Goal: Check status

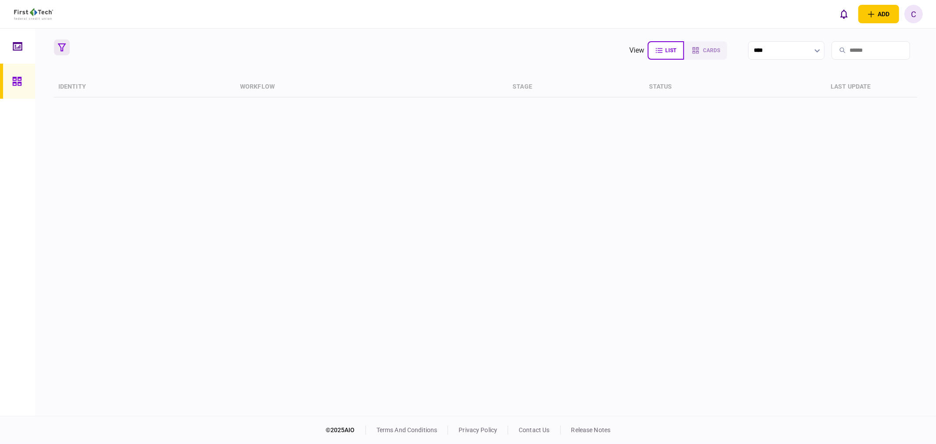
click at [55, 46] on button "button" at bounding box center [62, 47] width 16 height 16
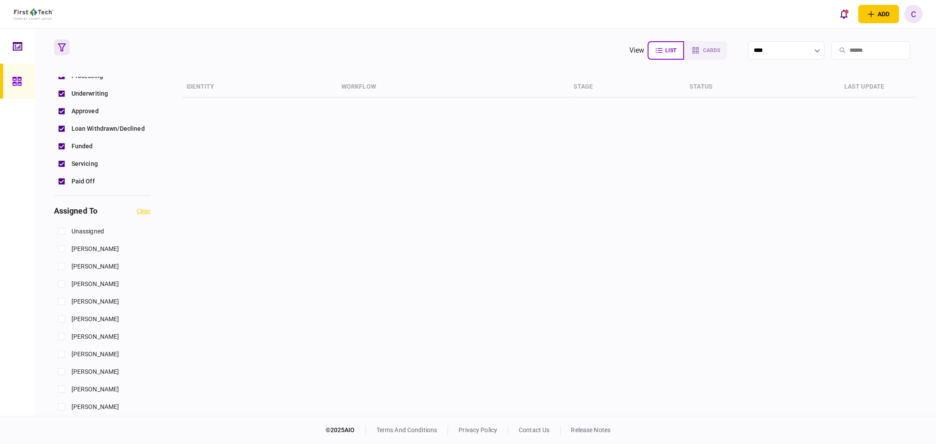
scroll to position [341, 0]
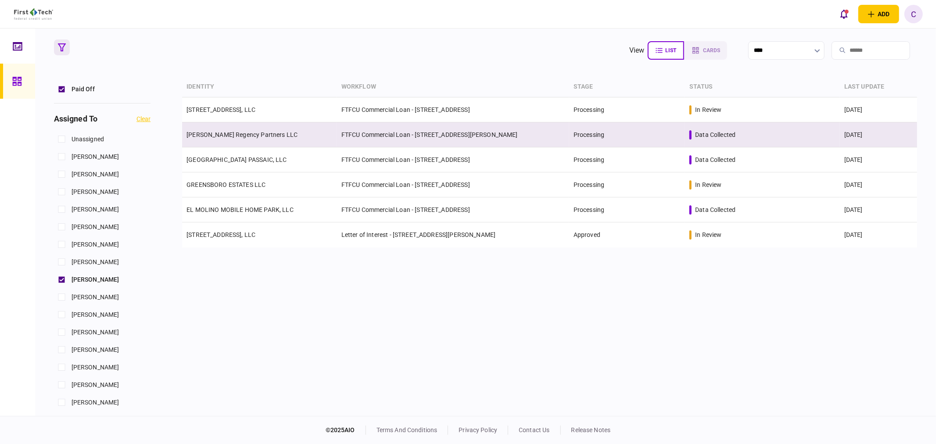
click at [230, 133] on link "[PERSON_NAME] Regency Partners LLC" at bounding box center [242, 134] width 111 height 7
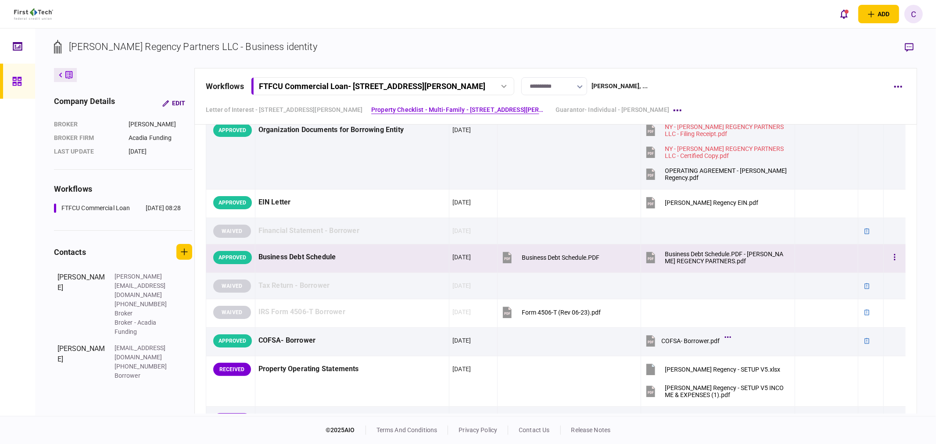
scroll to position [439, 0]
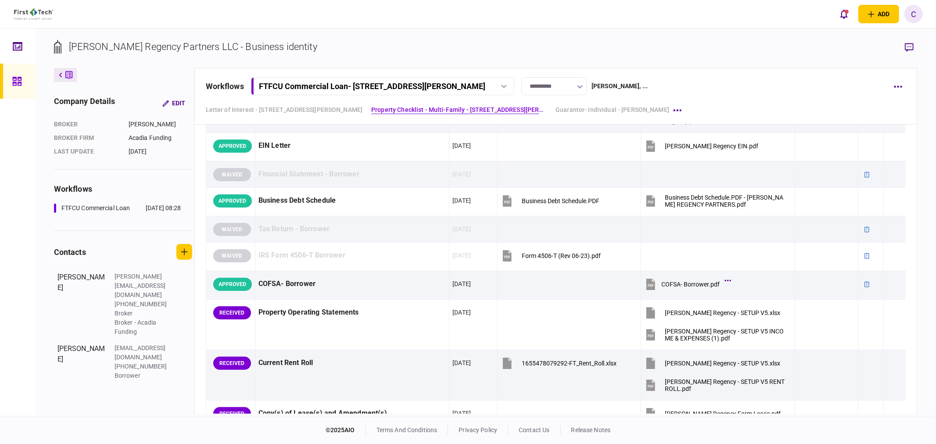
click at [21, 83] on icon at bounding box center [17, 81] width 10 height 10
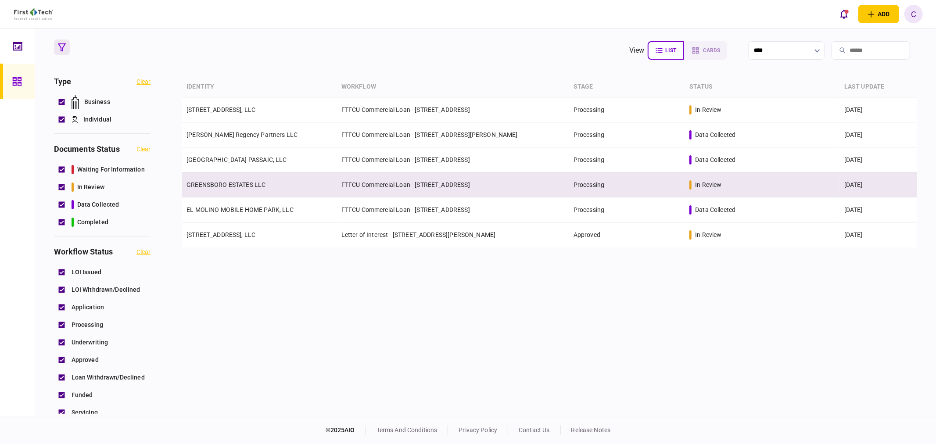
click at [248, 182] on link "GREENSBORO ESTATES LLC" at bounding box center [226, 184] width 79 height 7
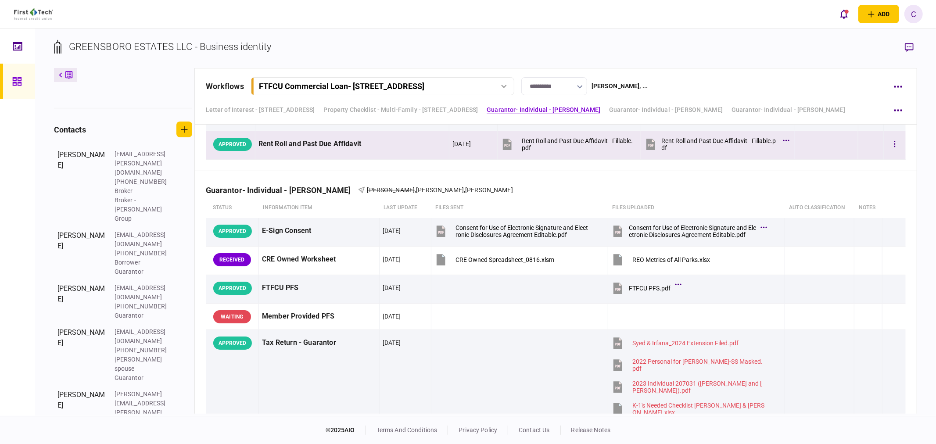
scroll to position [1002, 0]
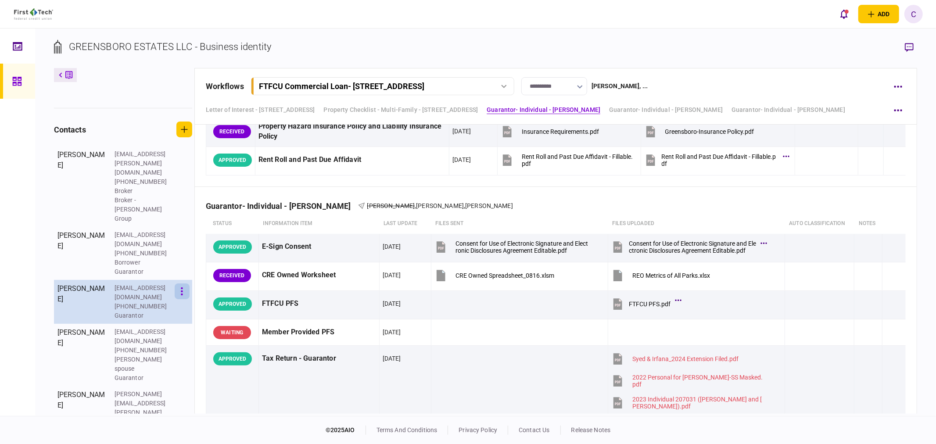
click at [182, 287] on icon "button" at bounding box center [182, 291] width 2 height 8
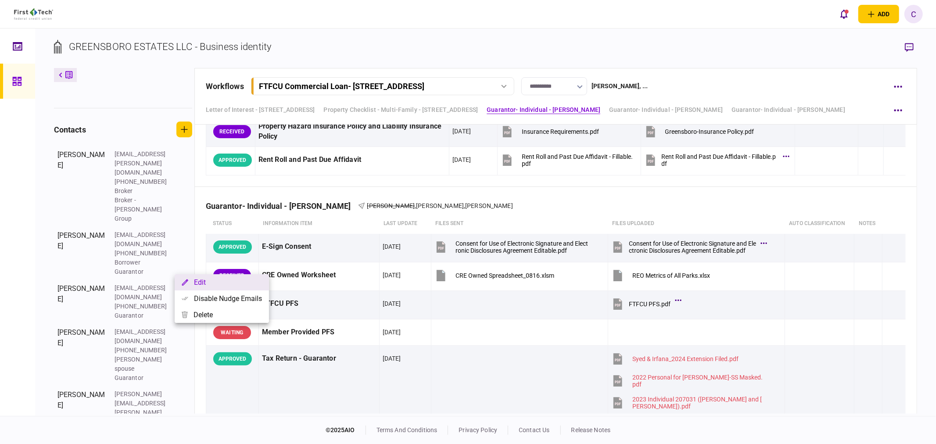
click at [196, 282] on button "Edit" at bounding box center [222, 282] width 94 height 16
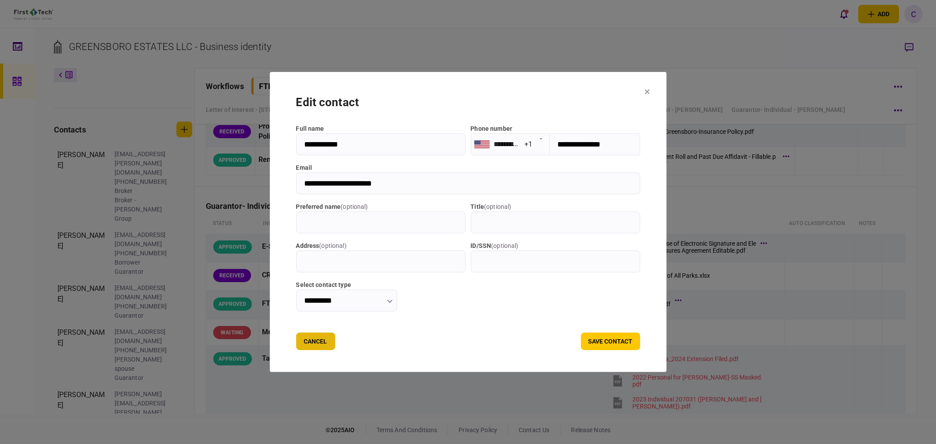
click at [310, 341] on button "Cancel" at bounding box center [315, 342] width 39 height 18
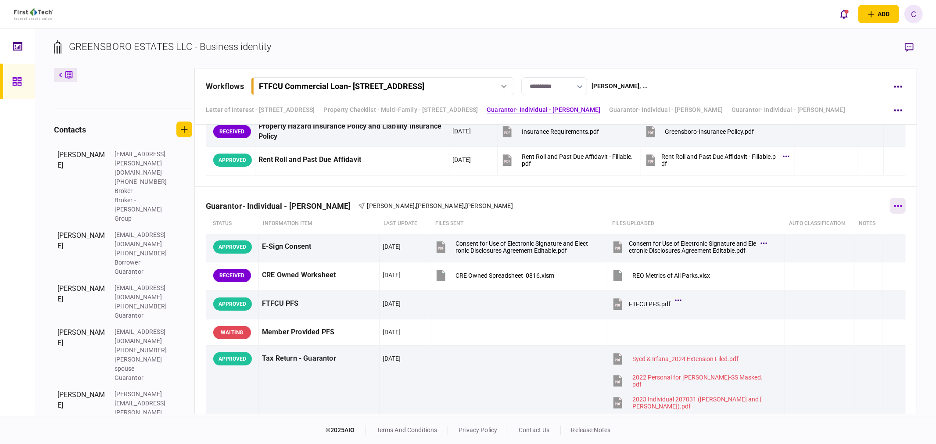
click at [894, 209] on button "button" at bounding box center [898, 206] width 16 height 16
click at [519, 205] on div at bounding box center [468, 222] width 936 height 444
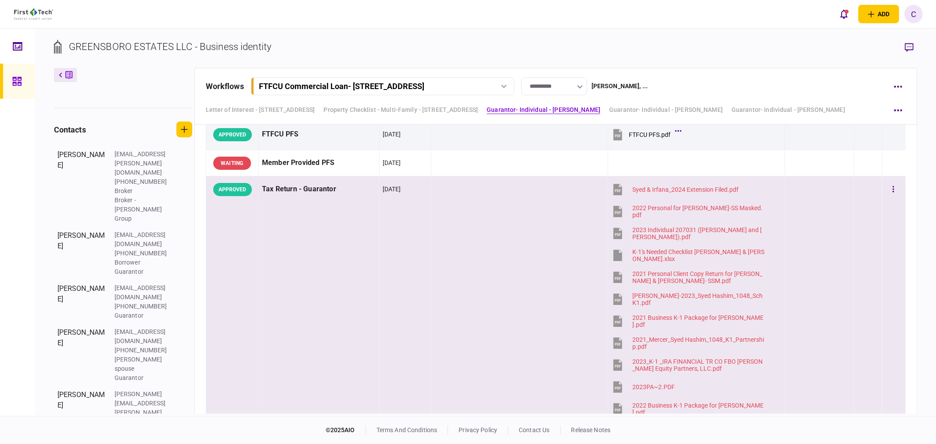
scroll to position [1051, 0]
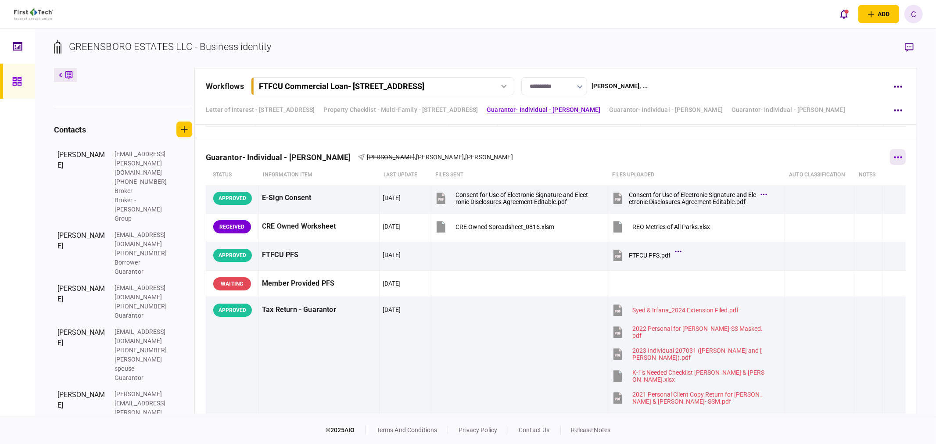
click at [893, 154] on button "button" at bounding box center [898, 157] width 16 height 16
click at [366, 266] on div at bounding box center [468, 222] width 936 height 444
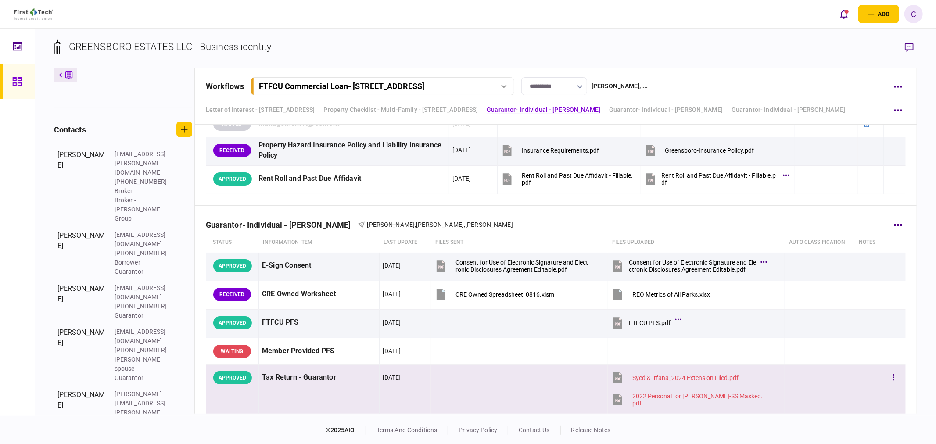
scroll to position [954, 0]
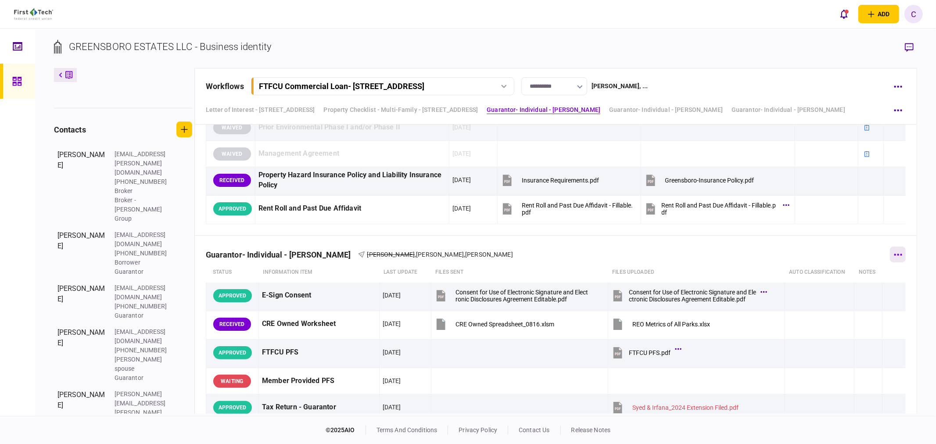
click at [897, 253] on button "button" at bounding box center [898, 255] width 16 height 16
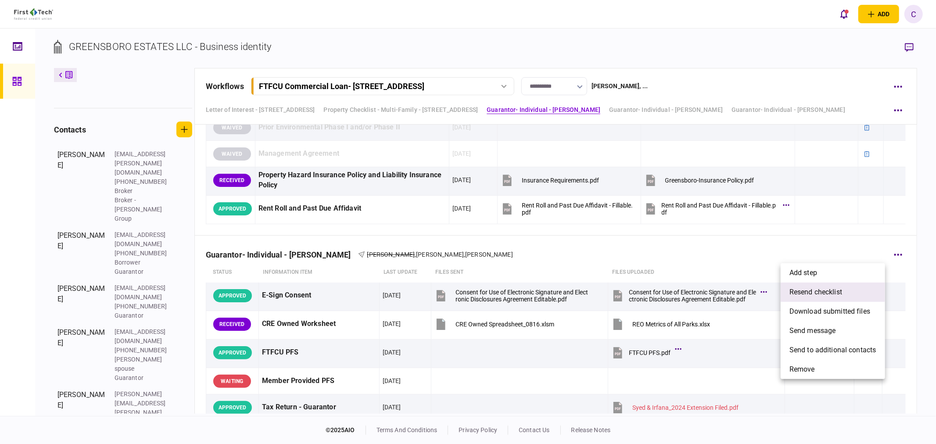
click at [817, 292] on span "resend checklist" at bounding box center [816, 292] width 53 height 11
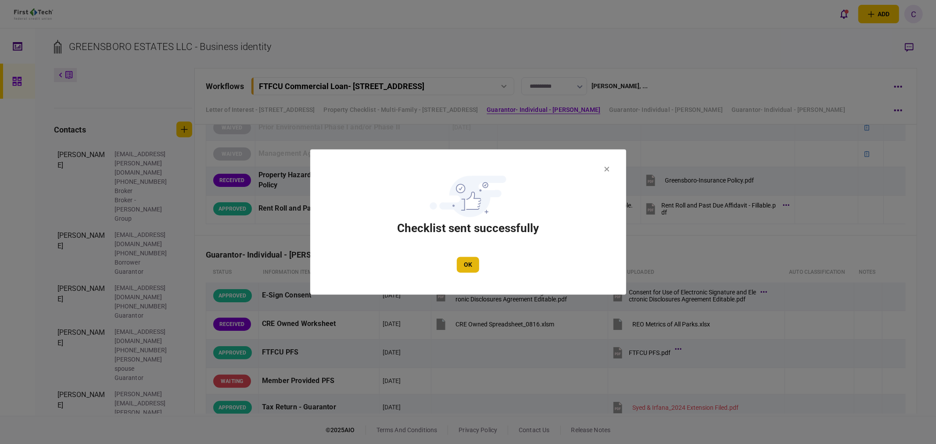
click at [470, 266] on button "OK" at bounding box center [468, 265] width 22 height 16
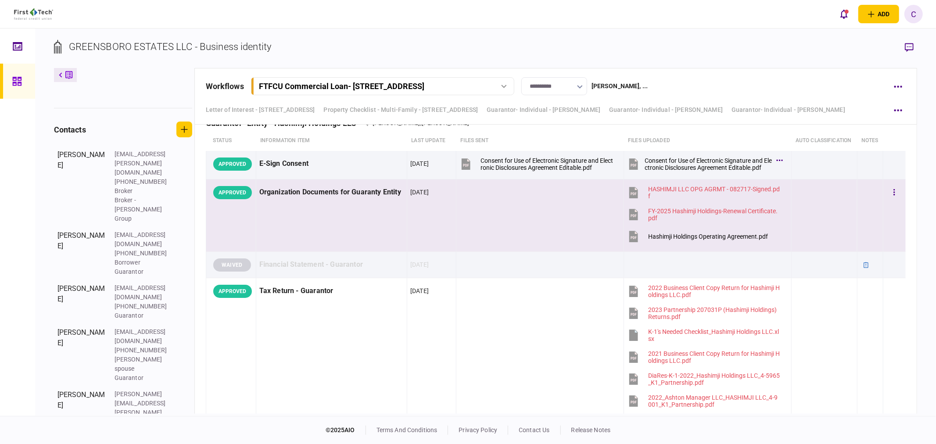
scroll to position [2953, 0]
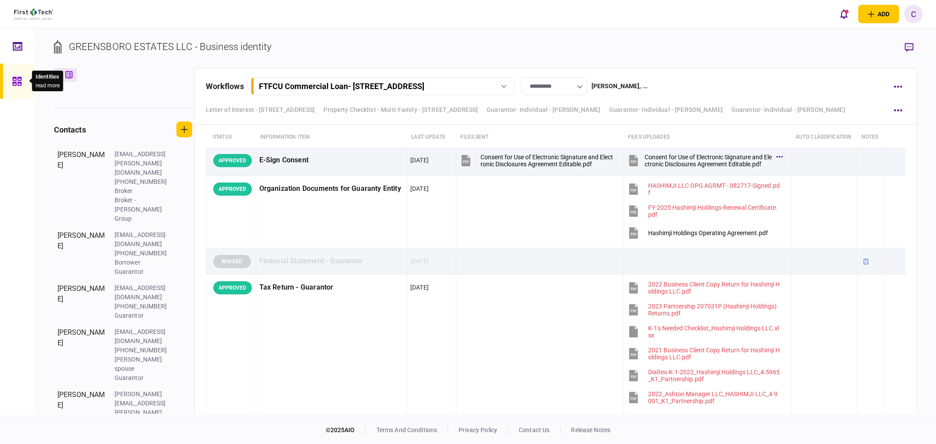
click at [18, 83] on icon at bounding box center [16, 81] width 9 height 9
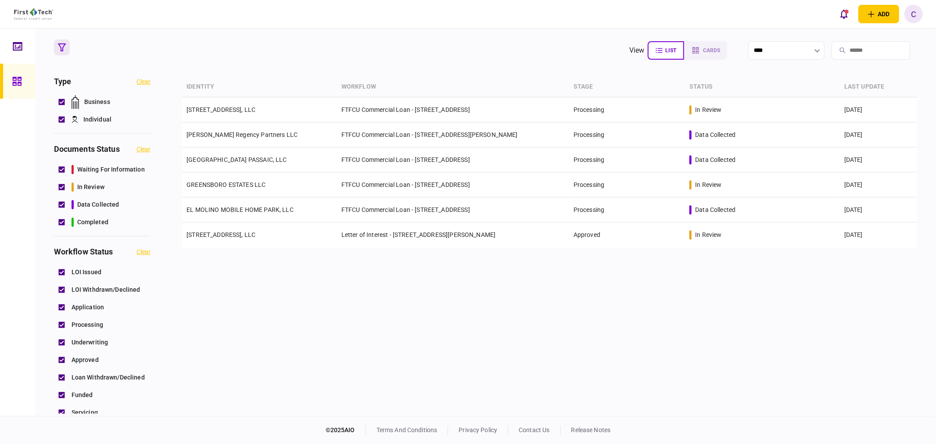
click at [253, 286] on div "identity workflow stage status last update [STREET_ADDRESS], LLC FTFCU Commerci…" at bounding box center [549, 245] width 735 height 337
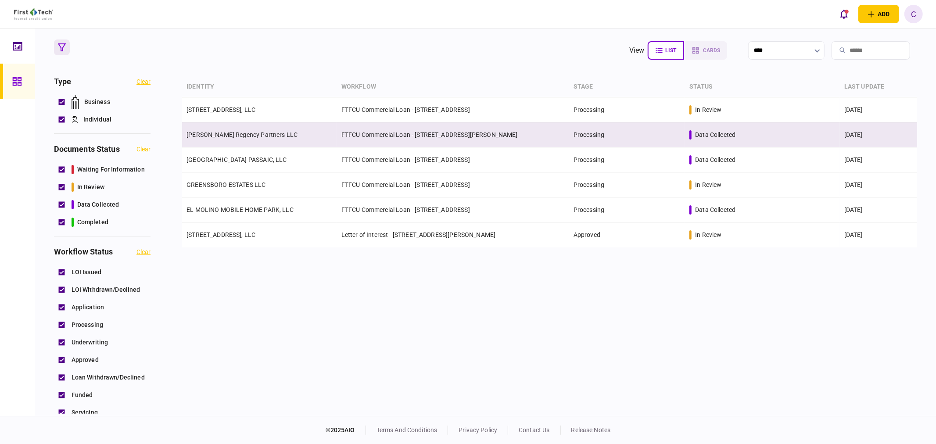
click at [226, 134] on link "[PERSON_NAME] Regency Partners LLC" at bounding box center [242, 134] width 111 height 7
